Goal: Communication & Community: Share content

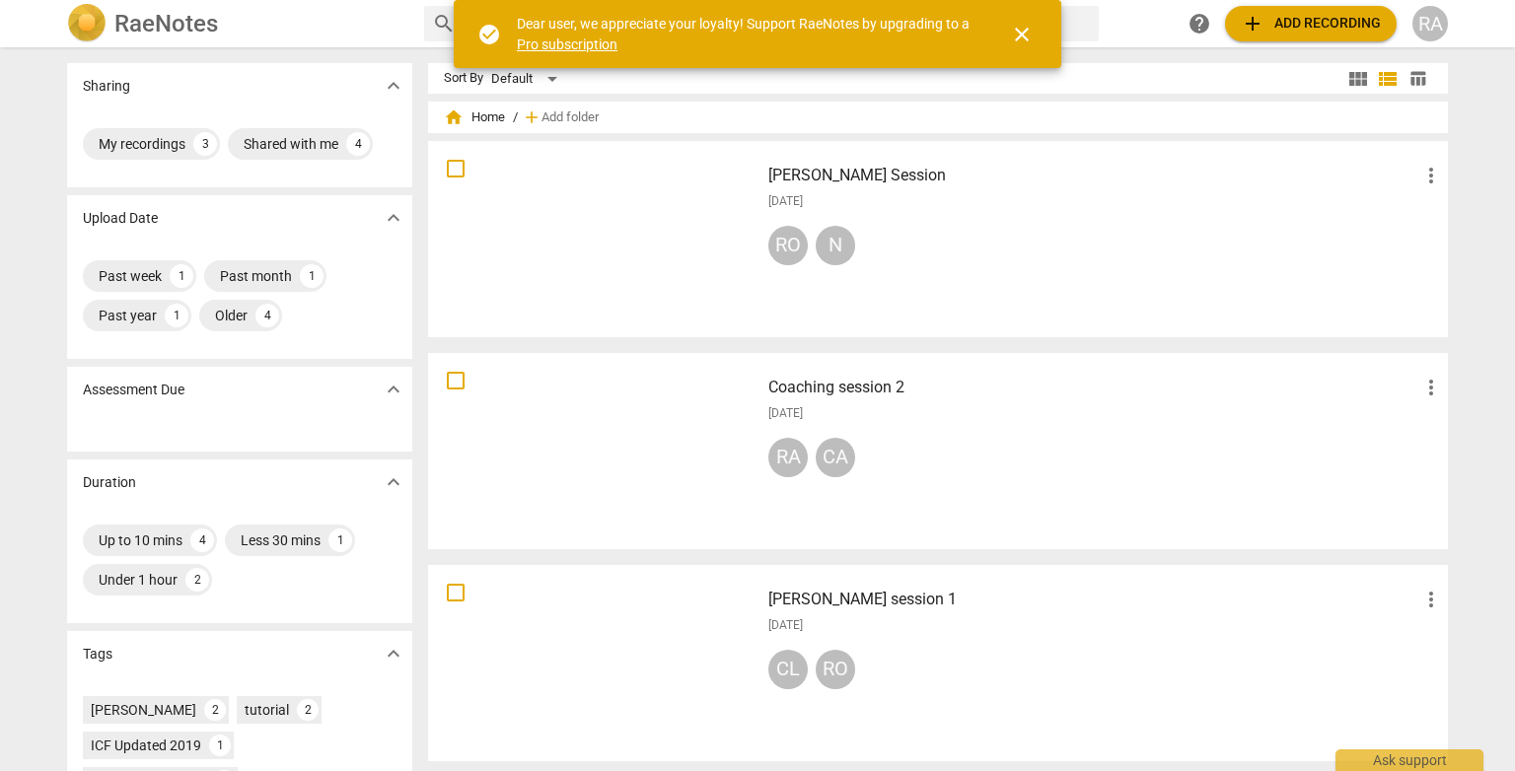
click at [1292, 30] on span "add Add recording" at bounding box center [1311, 24] width 140 height 24
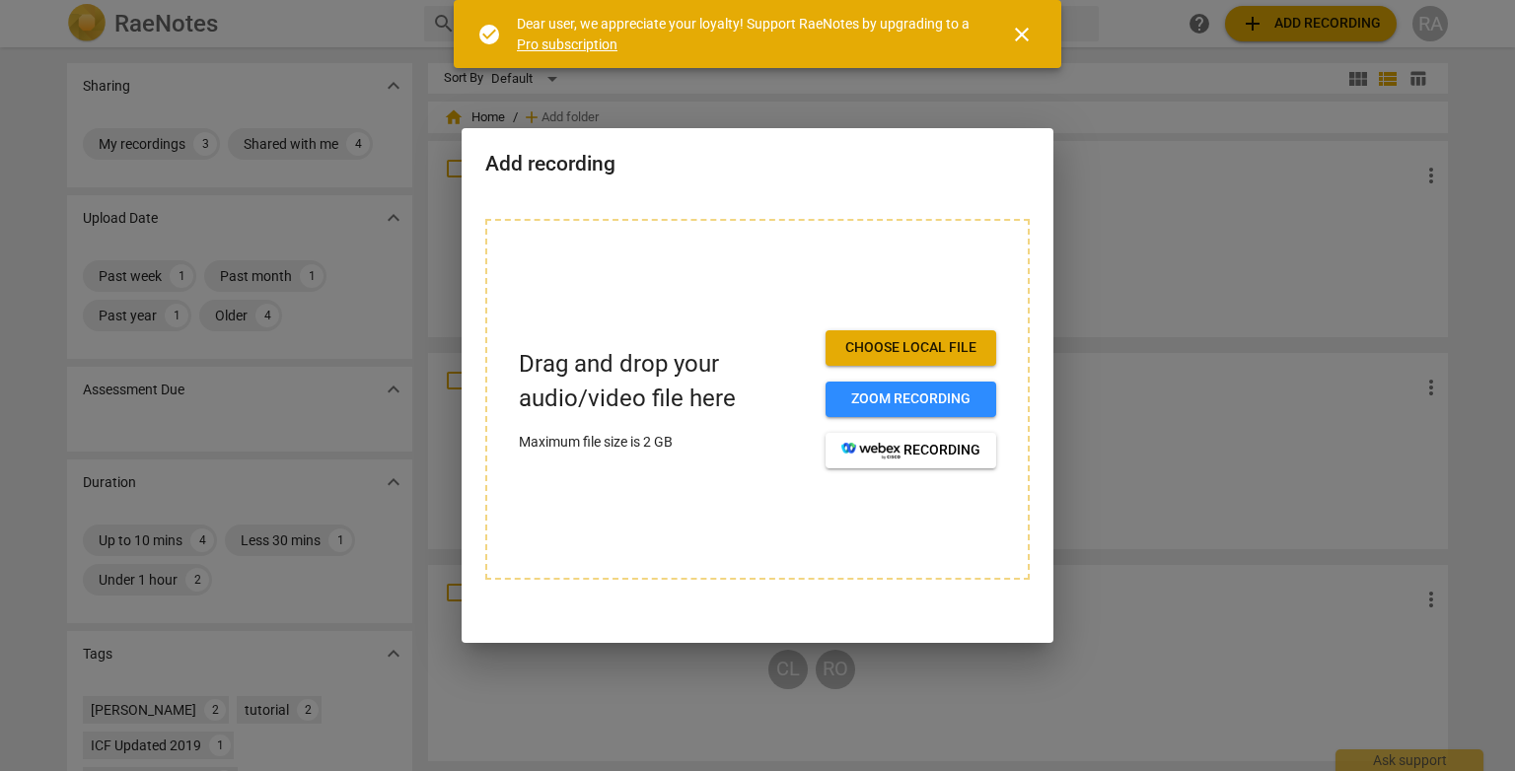
drag, startPoint x: 1148, startPoint y: 325, endPoint x: 1032, endPoint y: 293, distance: 120.6
click at [1148, 322] on div at bounding box center [757, 385] width 1515 height 771
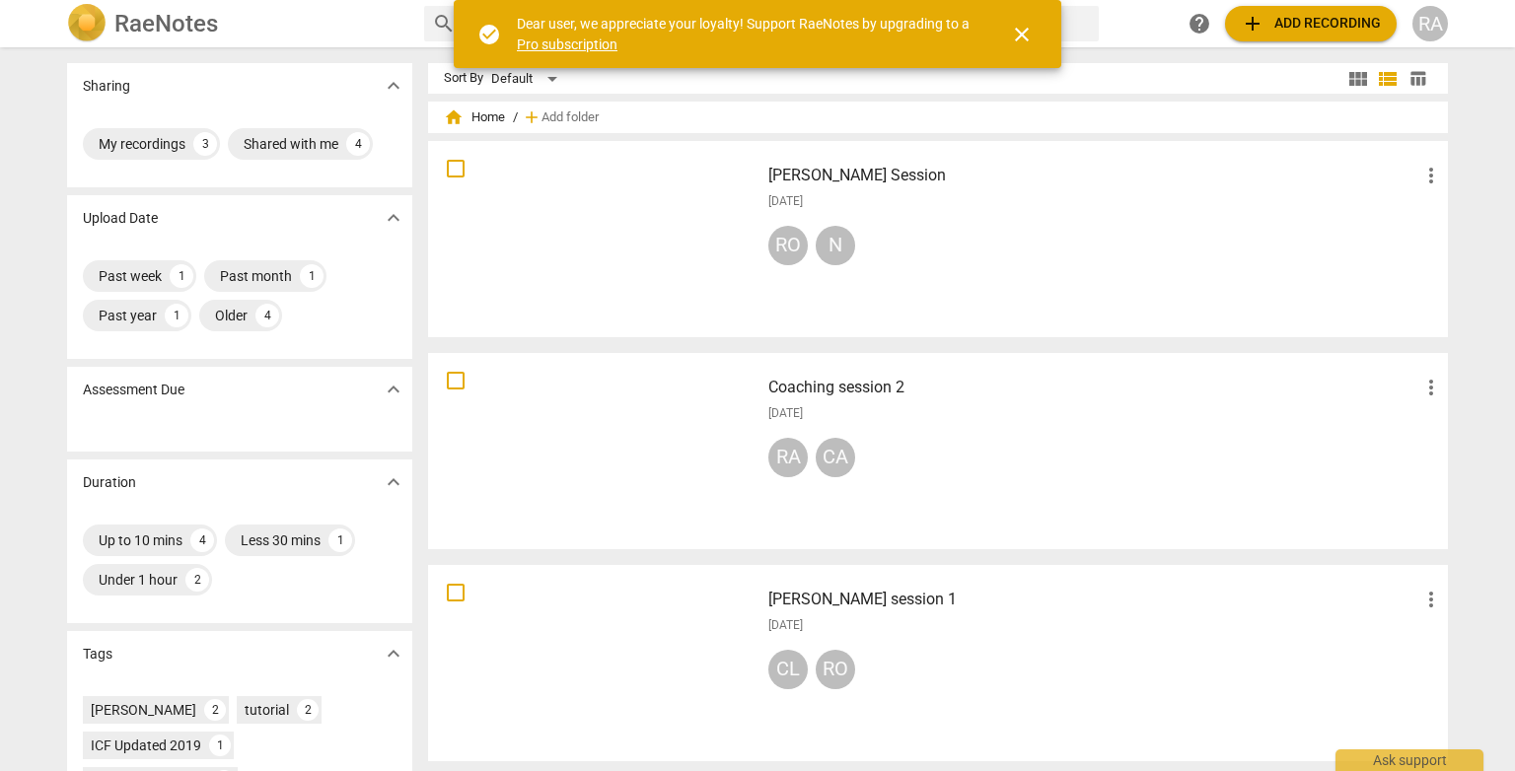
click at [668, 198] on div at bounding box center [594, 239] width 318 height 182
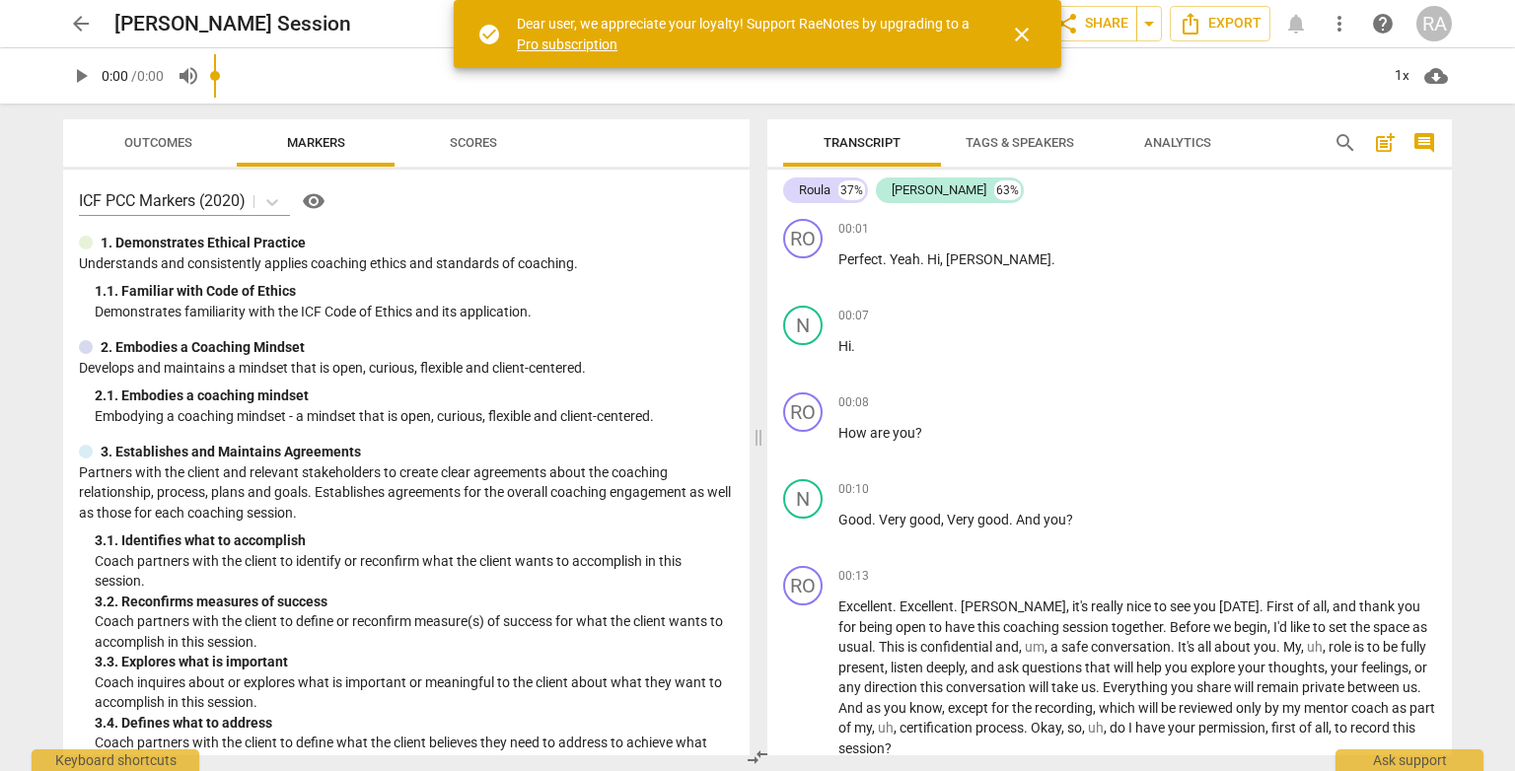
click at [1022, 37] on span "close" at bounding box center [1022, 35] width 24 height 24
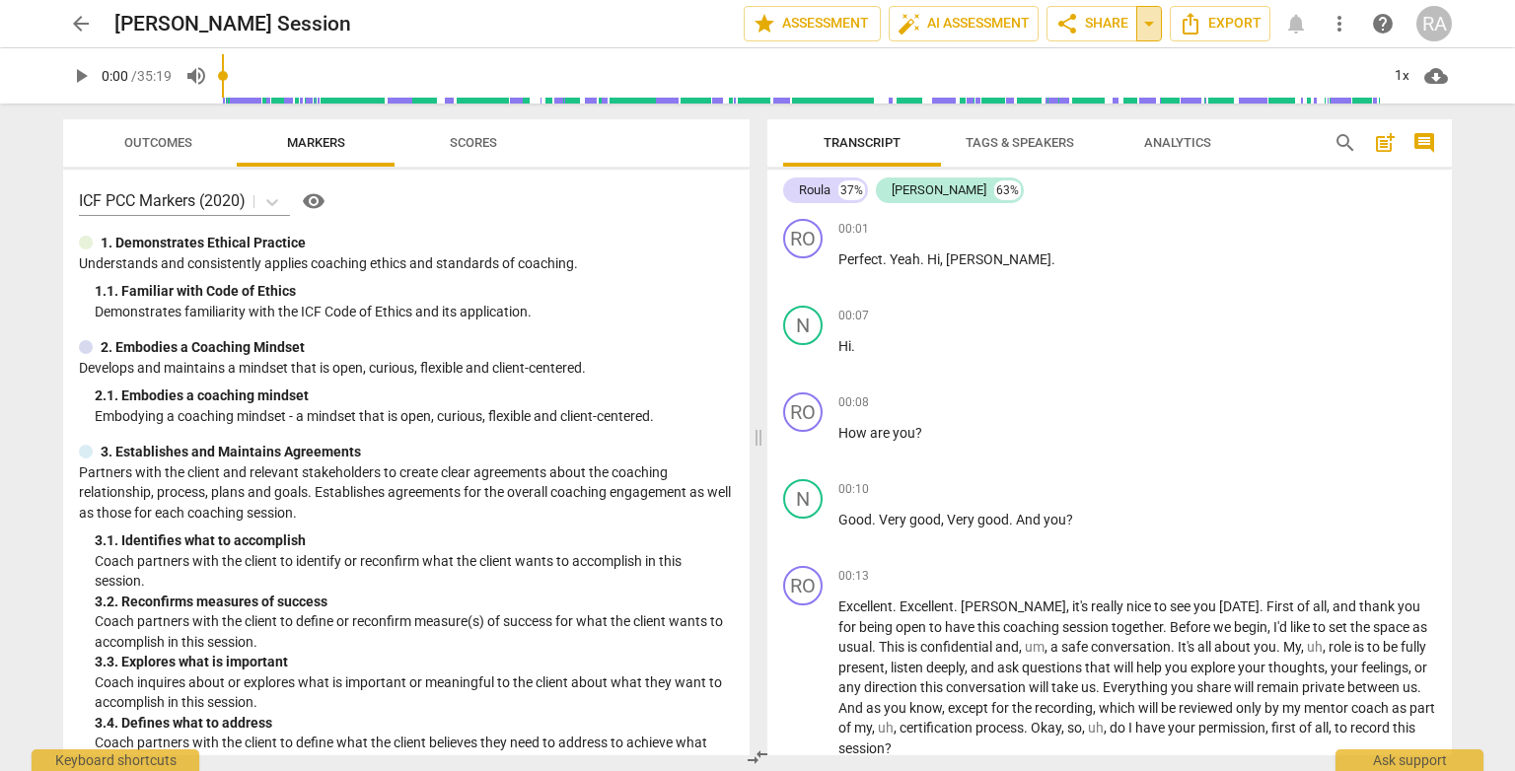
click at [1148, 23] on span "arrow_drop_down" at bounding box center [1149, 24] width 24 height 24
click at [1100, 22] on span "share Share" at bounding box center [1091, 24] width 73 height 24
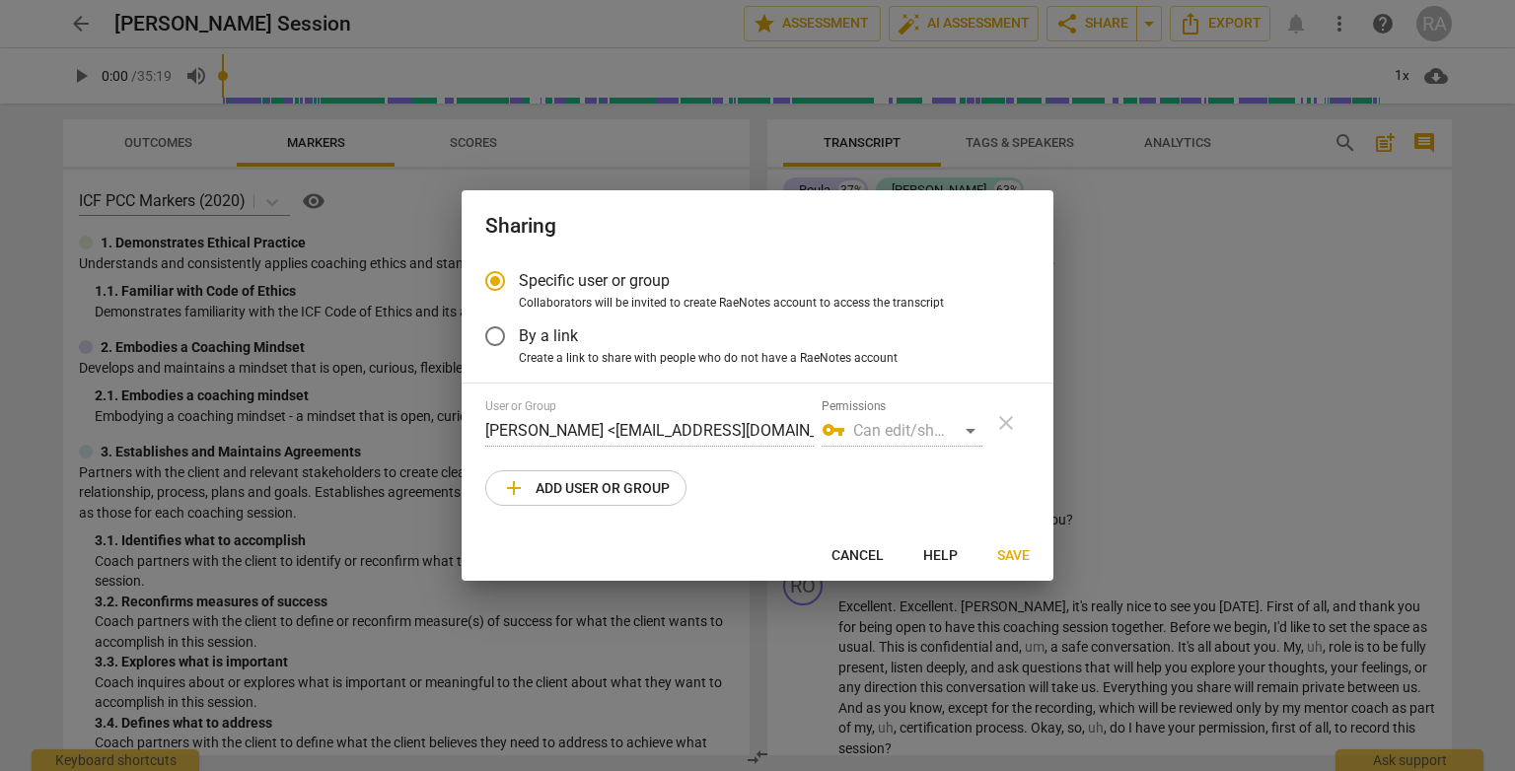
click at [632, 491] on span "add Add user or group" at bounding box center [586, 488] width 168 height 24
radio input "false"
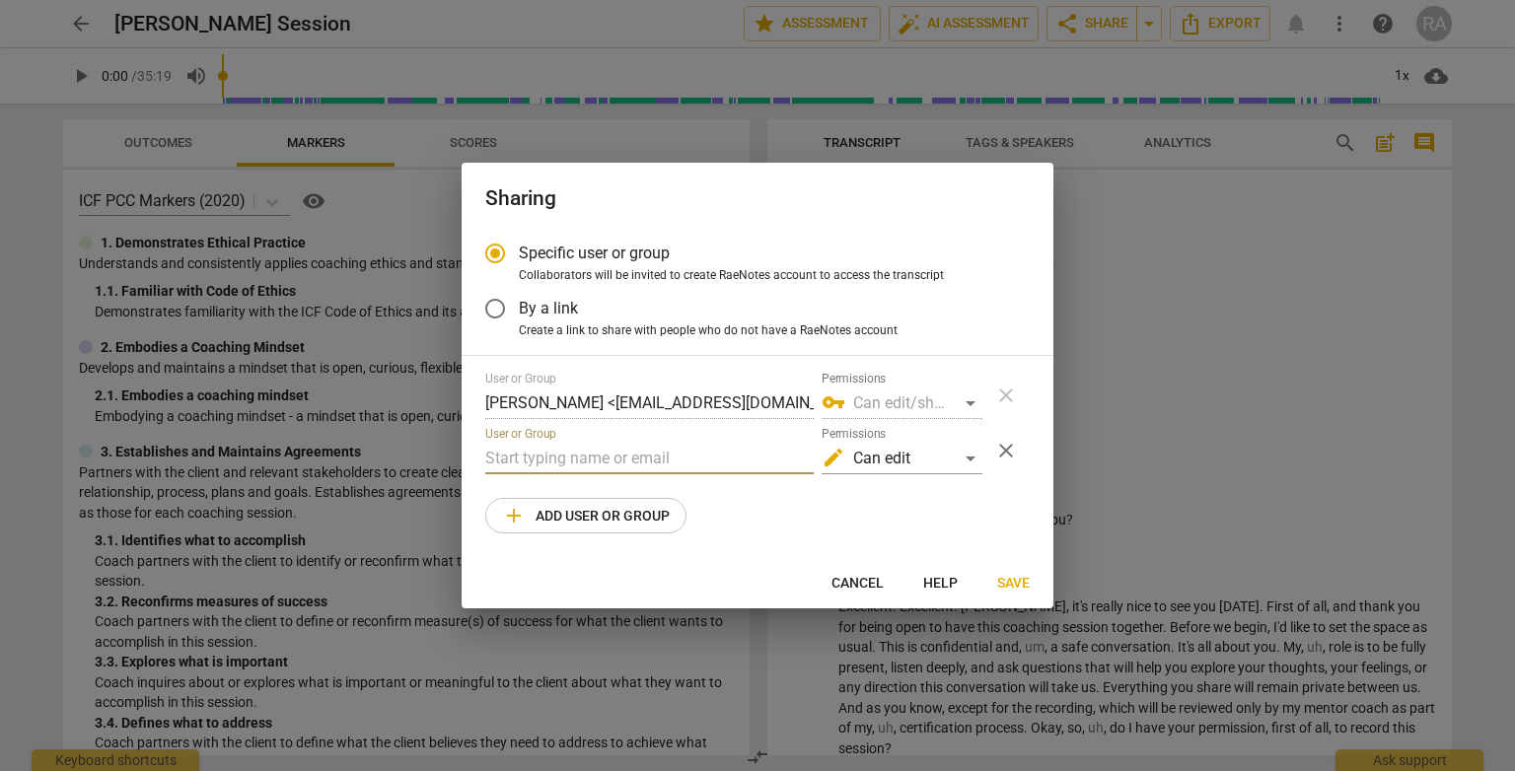
click at [586, 451] on input "text" at bounding box center [649, 459] width 328 height 32
type input "[PERSON_NAME][EMAIL_ADDRESS][DOMAIN_NAME]"
click at [1010, 583] on span "Save" at bounding box center [1013, 584] width 33 height 20
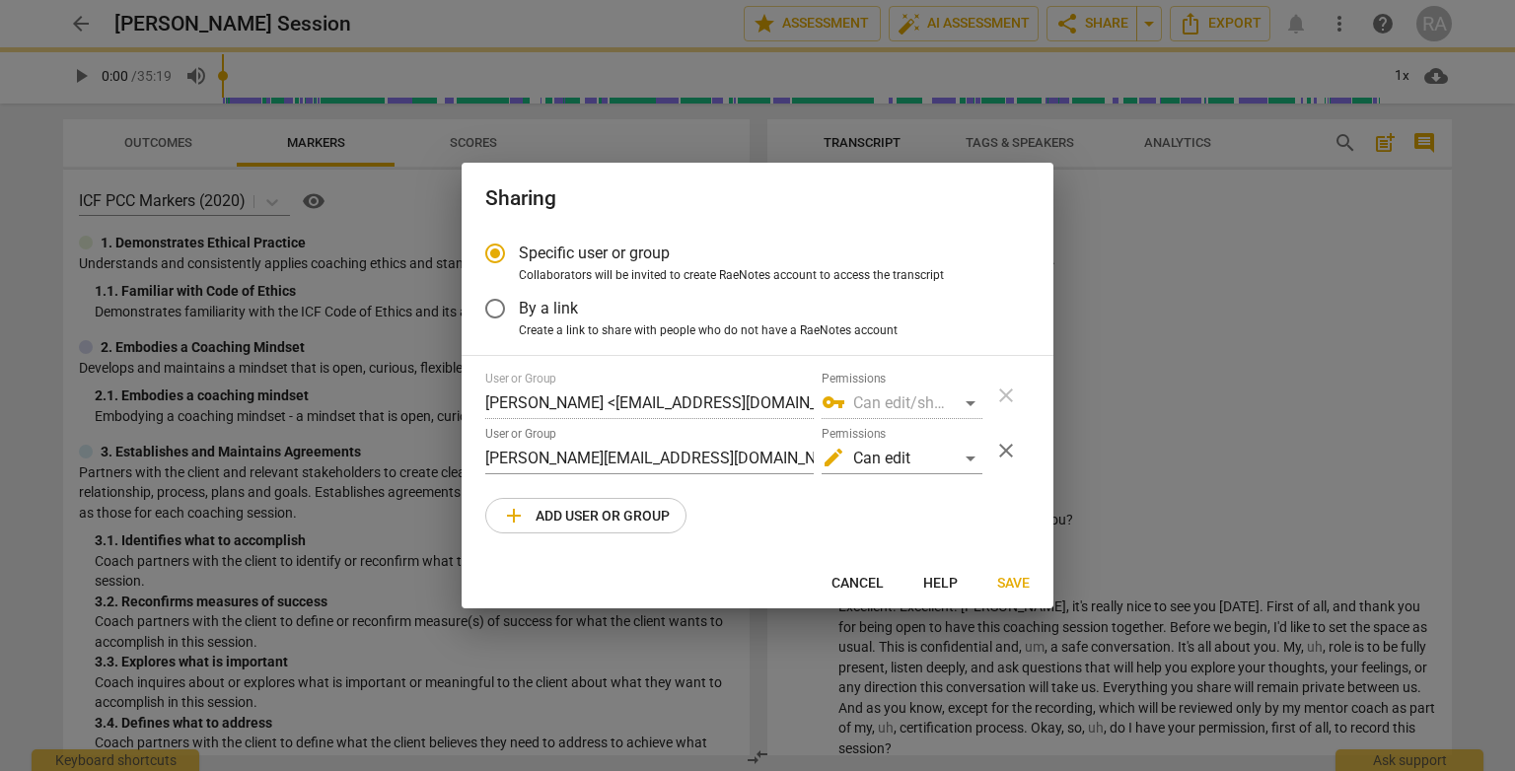
radio input "false"
type input "[PERSON_NAME] <[PERSON_NAME][EMAIL_ADDRESS][DOMAIN_NAME]>"
